Goal: Transaction & Acquisition: Obtain resource

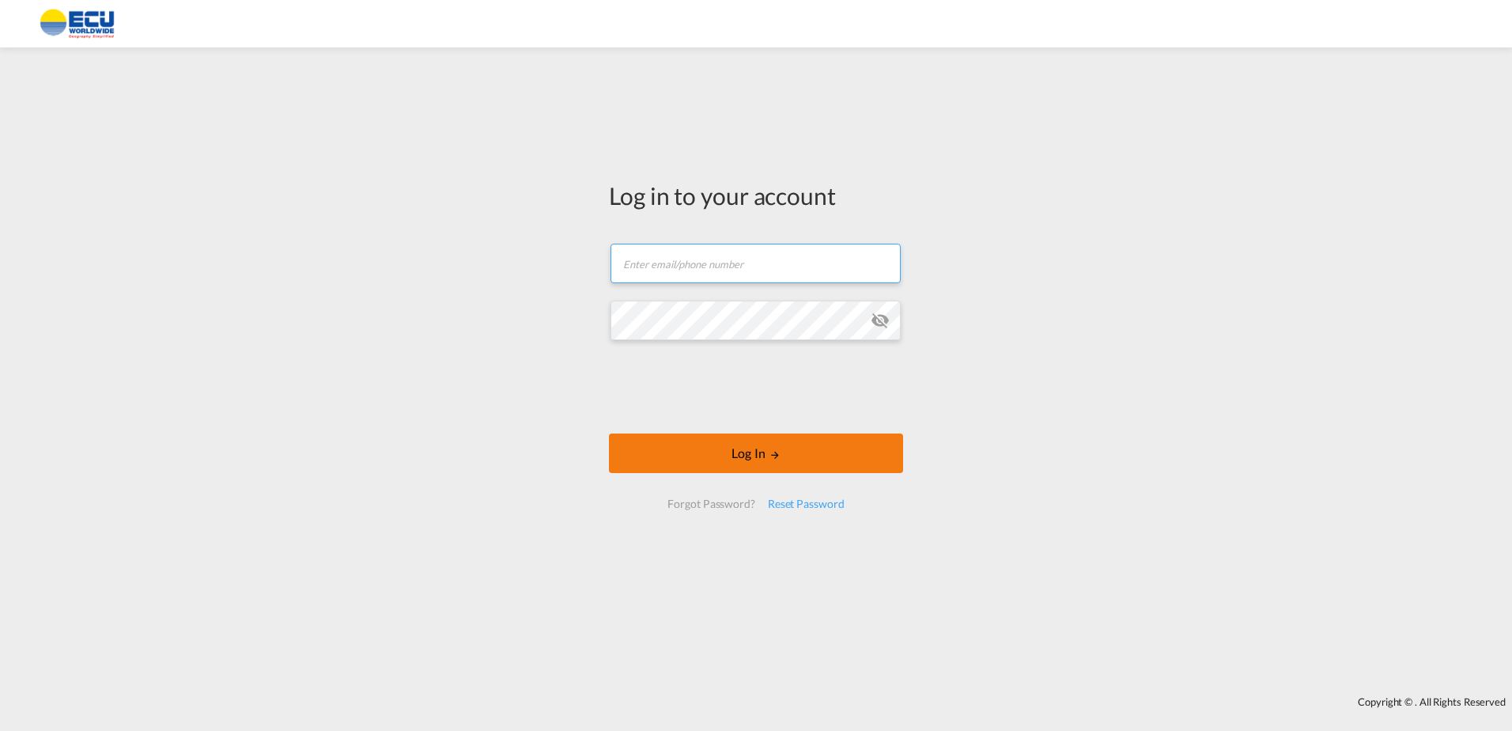
type input "[PERSON_NAME][EMAIL_ADDRESS][DOMAIN_NAME]"
click at [709, 465] on button "Log In" at bounding box center [756, 453] width 294 height 40
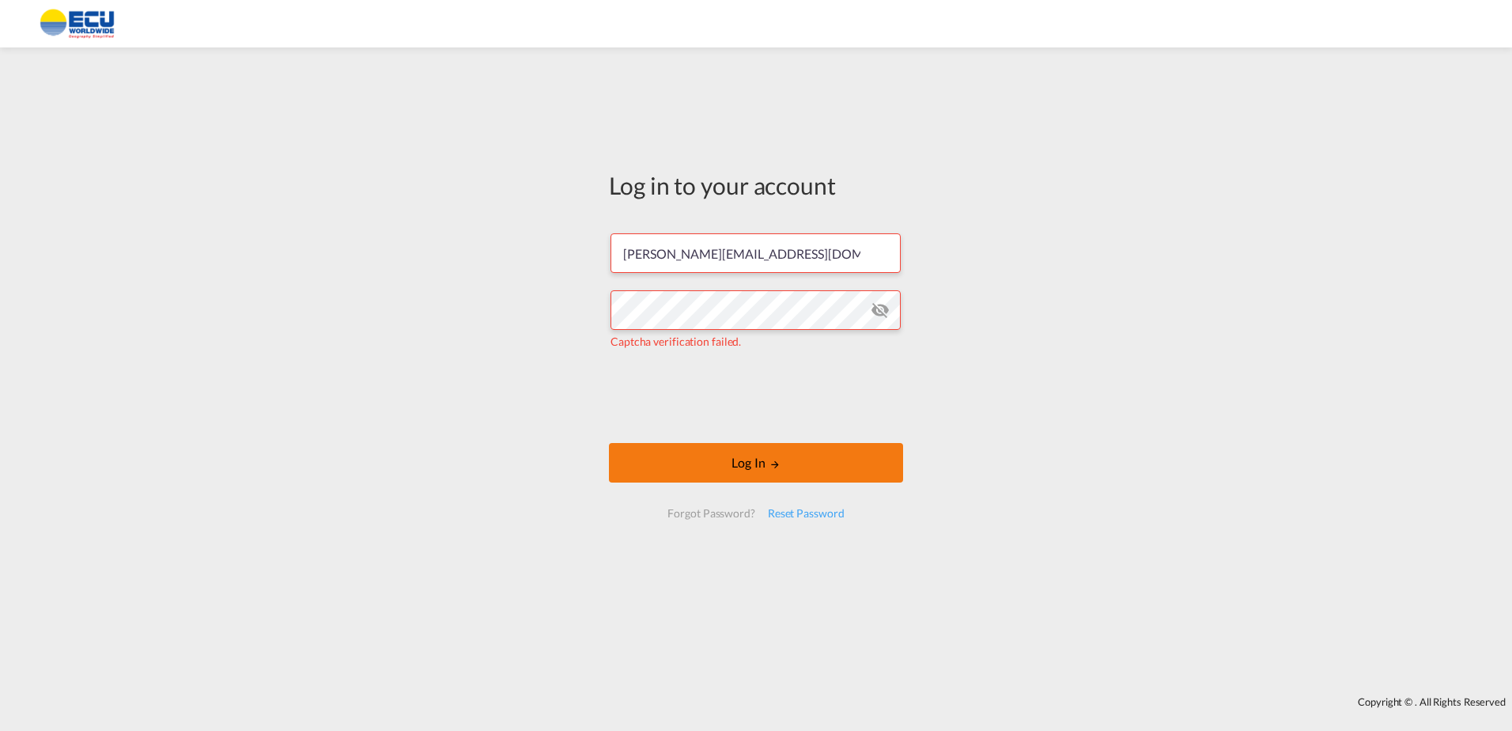
click at [765, 454] on button "Log In" at bounding box center [756, 463] width 294 height 40
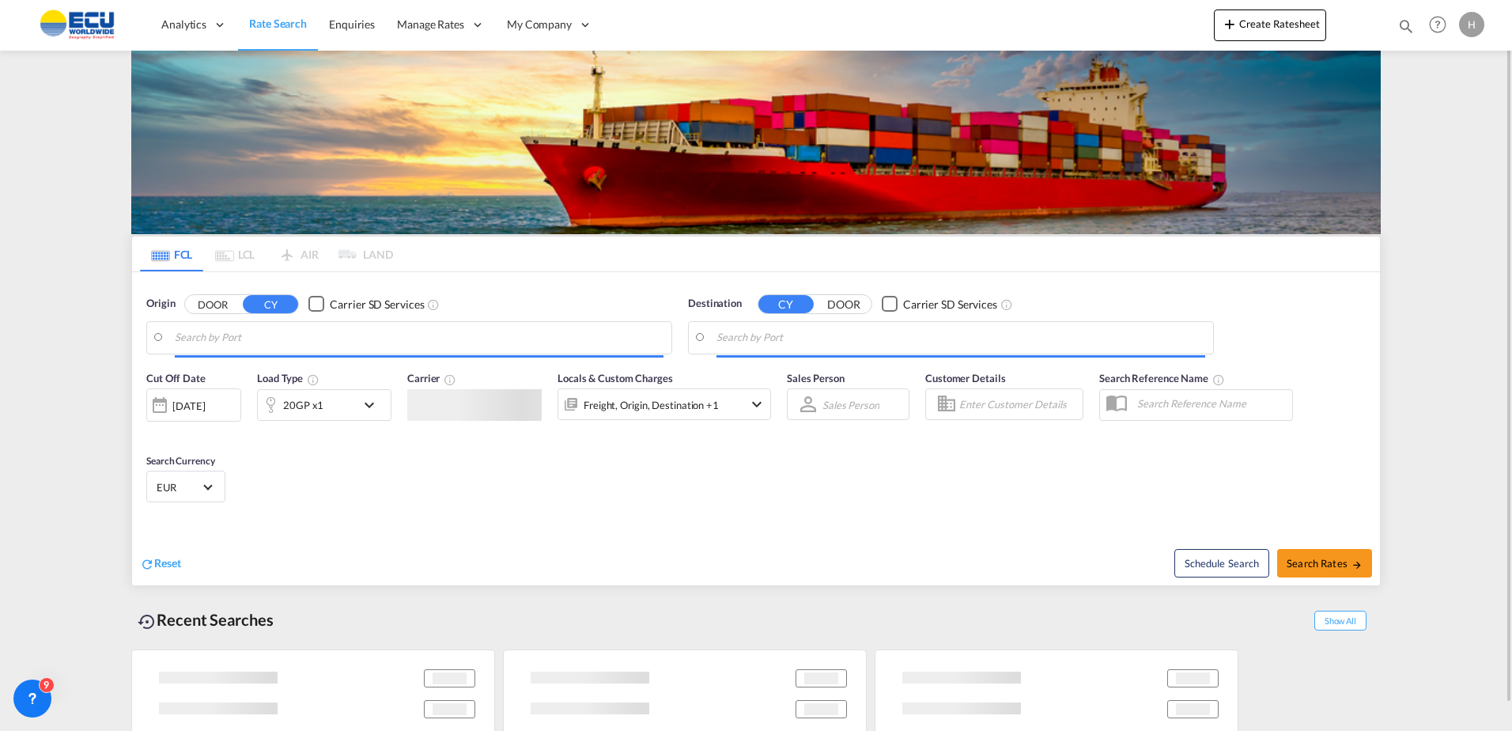
type input "Fos-[GEOGRAPHIC_DATA], [GEOGRAPHIC_DATA]"
type input "[GEOGRAPHIC_DATA], MACAS"
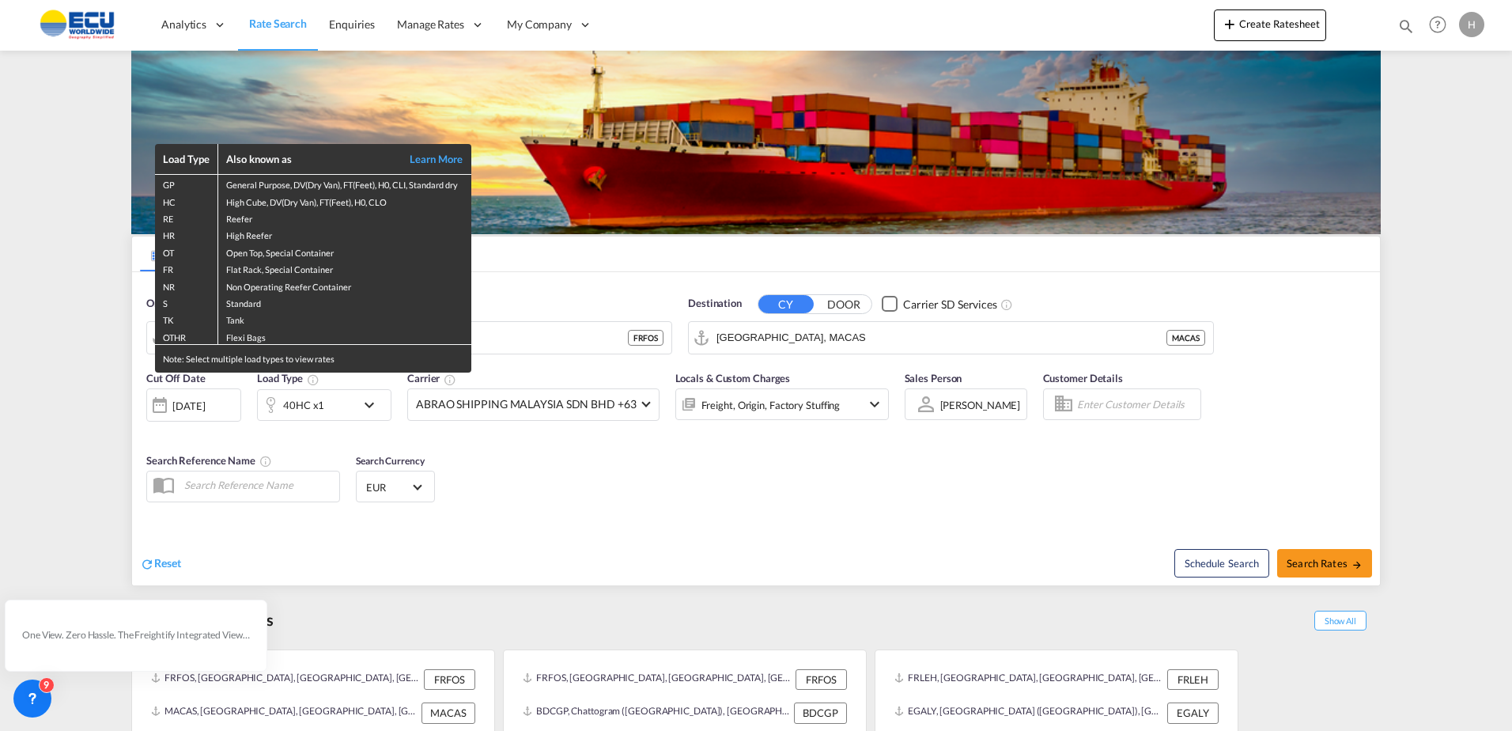
click at [601, 346] on div "Load Type Also known as Learn More GP General Purpose, DV(Dry Van), FT(Feet), H…" at bounding box center [756, 365] width 1512 height 731
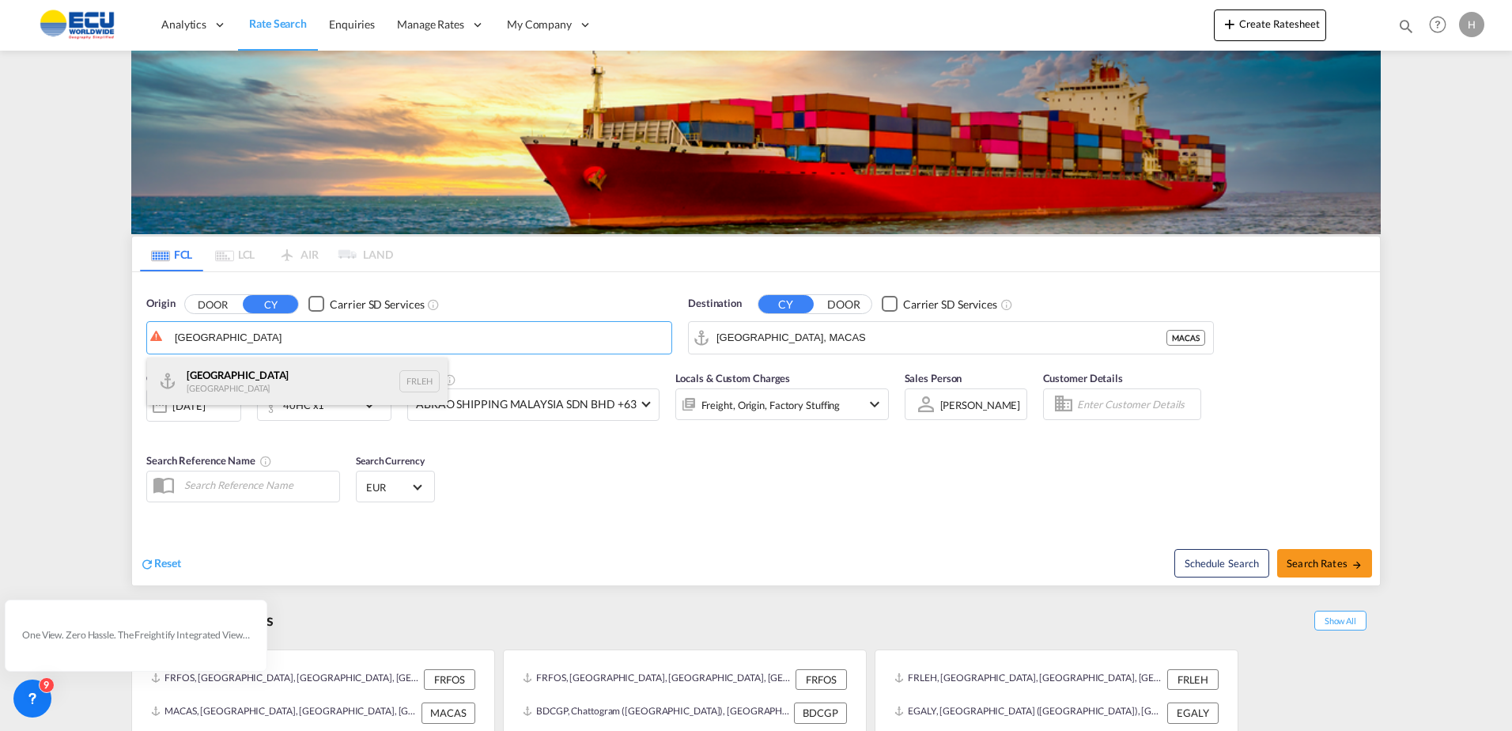
click at [226, 373] on div "Le Havre [GEOGRAPHIC_DATA] FRLEH" at bounding box center [297, 380] width 300 height 47
type input "[GEOGRAPHIC_DATA], [GEOGRAPHIC_DATA]"
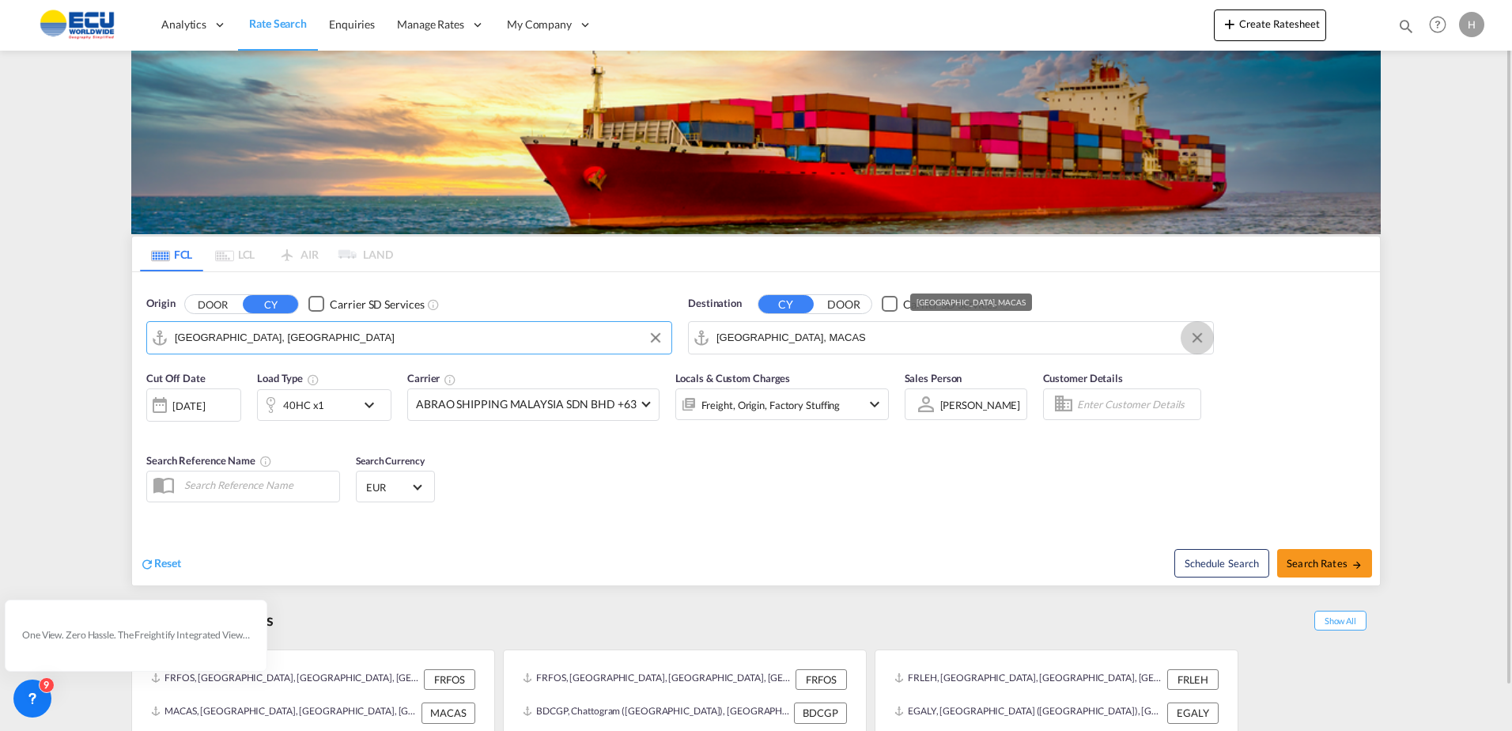
click at [1199, 338] on button "Clear Input" at bounding box center [1197, 338] width 24 height 24
click at [1043, 347] on input "Search by Port" at bounding box center [960, 338] width 489 height 24
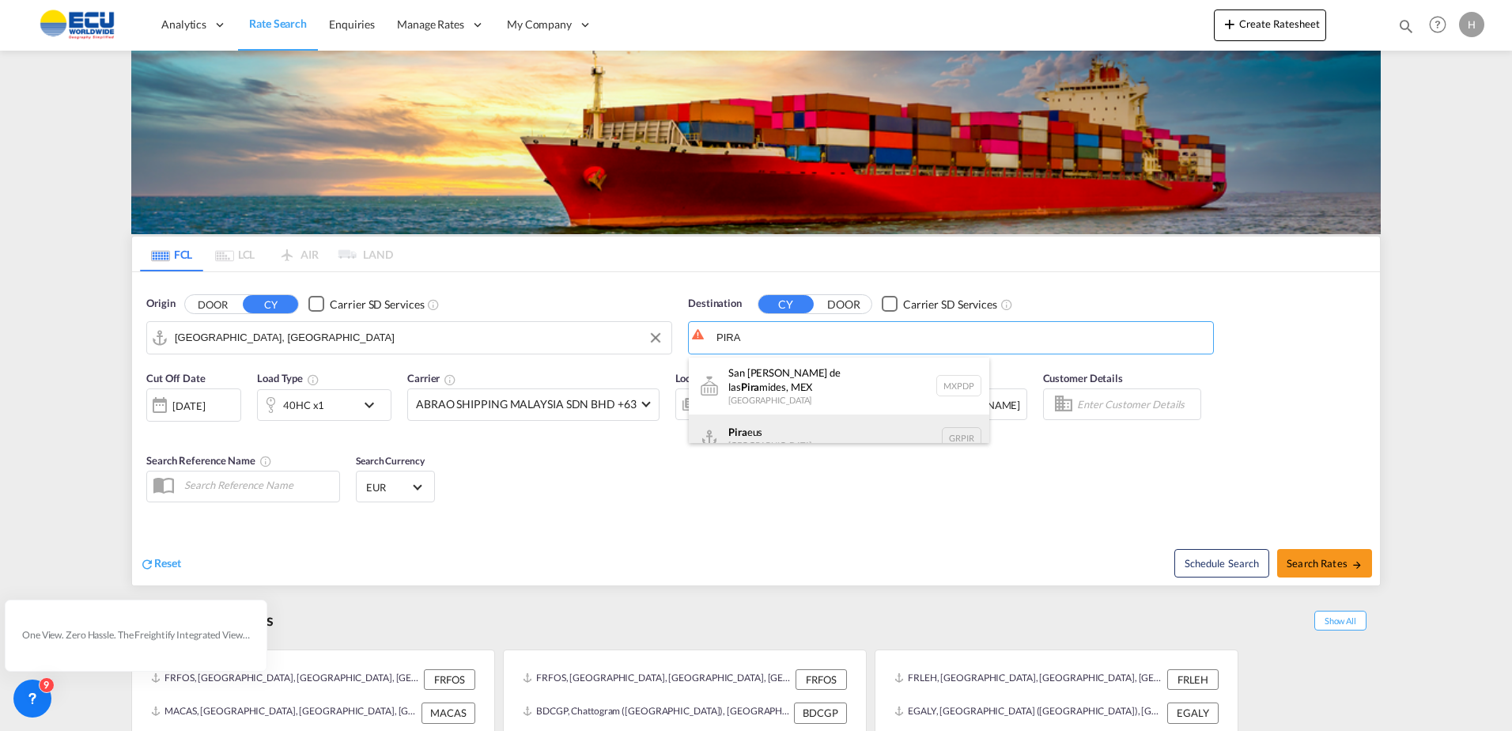
click at [788, 420] on div "Pira eus [GEOGRAPHIC_DATA] GRPIR" at bounding box center [839, 437] width 300 height 47
type input "Piraeus, GRPIR"
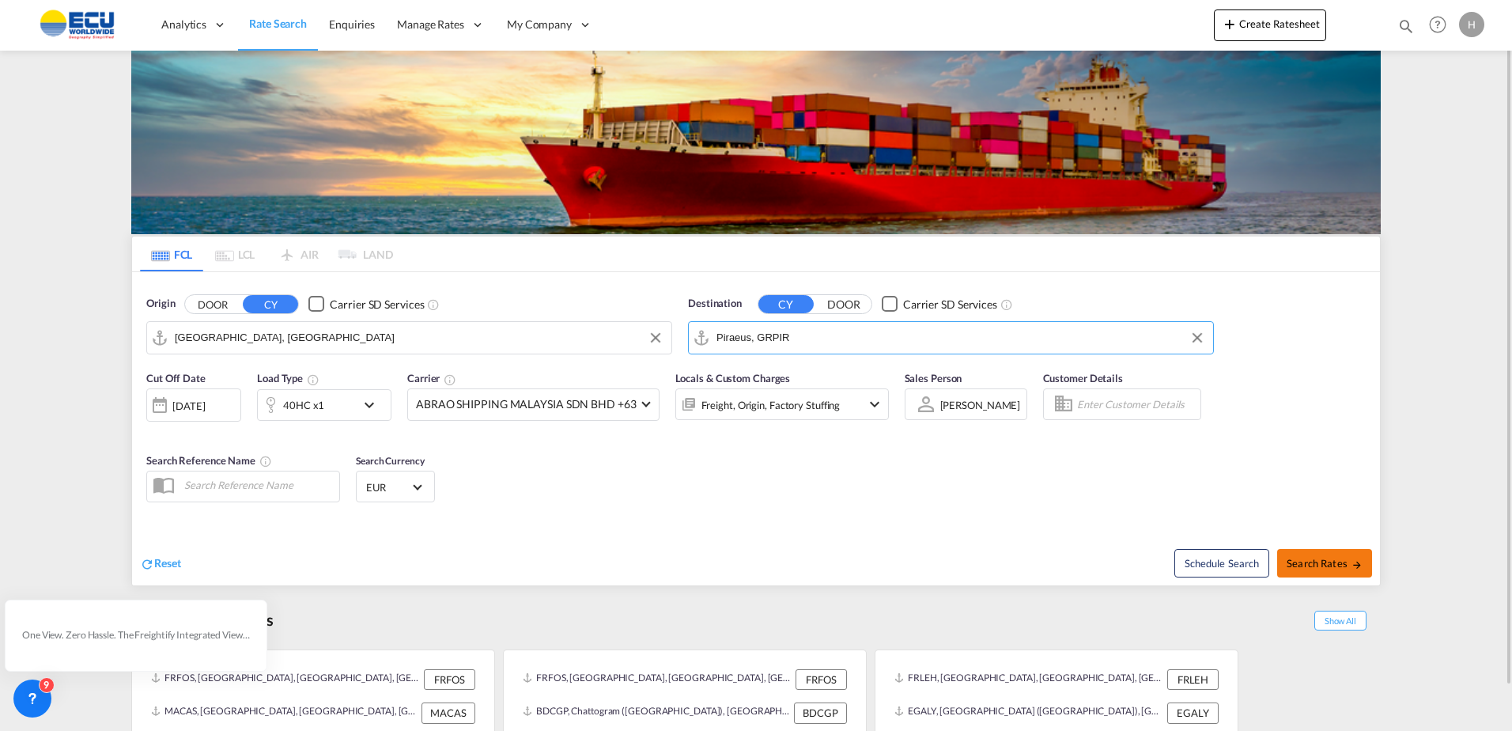
click at [1299, 568] on span "Search Rates" at bounding box center [1324, 563] width 76 height 13
type input "FRLEH to GRPIR / [DATE]"
